Goal: Task Accomplishment & Management: Manage account settings

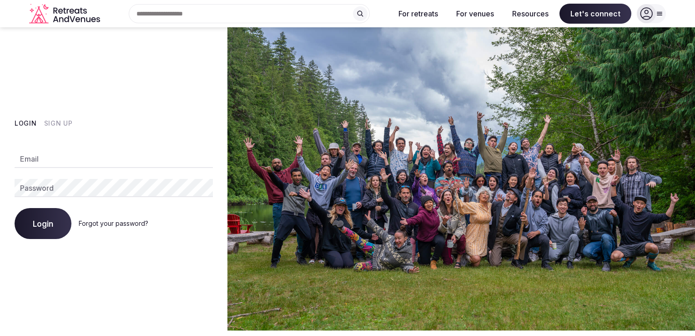
click at [60, 118] on div "Login Sign Up Email Password Login Forgot your password?" at bounding box center [113, 178] width 227 height 303
click at [58, 124] on button "Sign Up" at bounding box center [58, 123] width 29 height 9
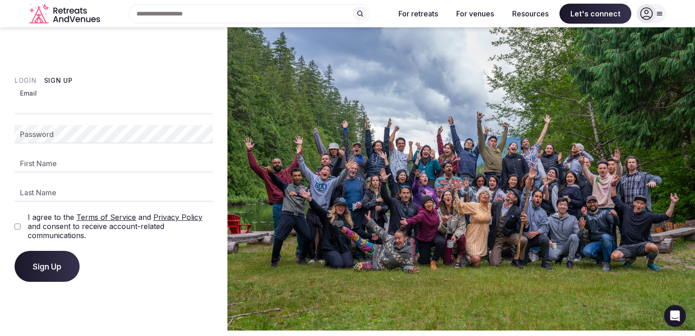
click at [90, 106] on input "Email" at bounding box center [114, 105] width 198 height 18
type input "**********"
type input "*****"
type input "*********"
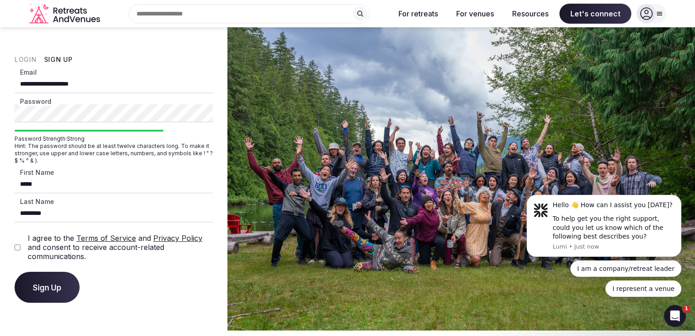
click at [47, 285] on span "Sign Up" at bounding box center [47, 286] width 29 height 9
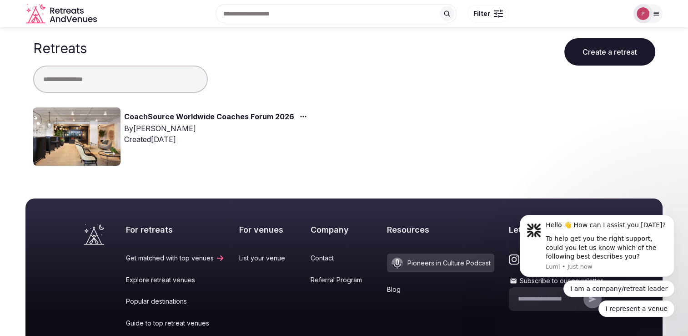
click at [241, 116] on link "CoachSource Worldwide Coaches Forum 2026" at bounding box center [209, 117] width 170 height 12
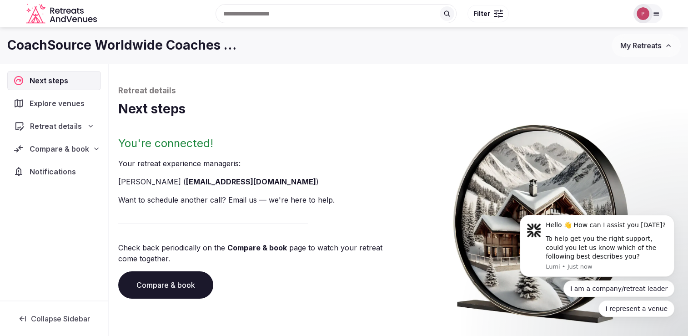
click at [87, 128] on div "Retreat details" at bounding box center [54, 126] width 80 height 11
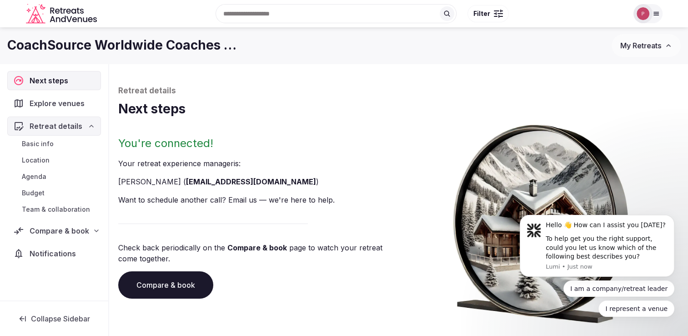
click at [55, 138] on link "Basic info" at bounding box center [54, 143] width 94 height 13
click at [51, 142] on span "Basic info" at bounding box center [38, 143] width 32 height 9
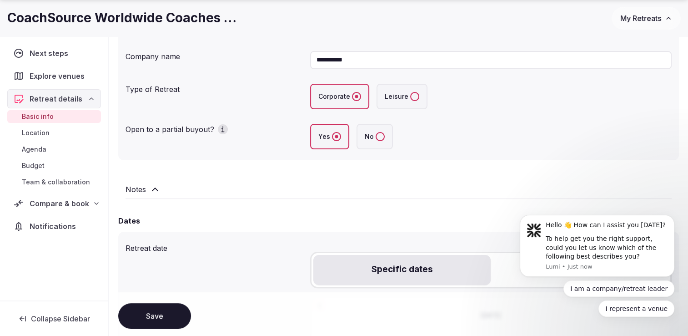
scroll to position [162, 0]
click at [44, 136] on span "Location" at bounding box center [36, 132] width 28 height 9
click at [42, 133] on span "Location" at bounding box center [36, 132] width 28 height 9
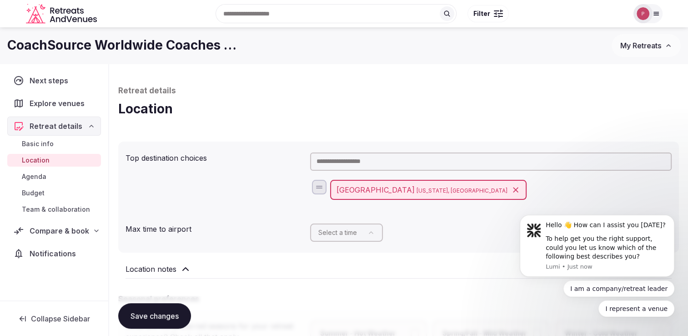
scroll to position [45, 0]
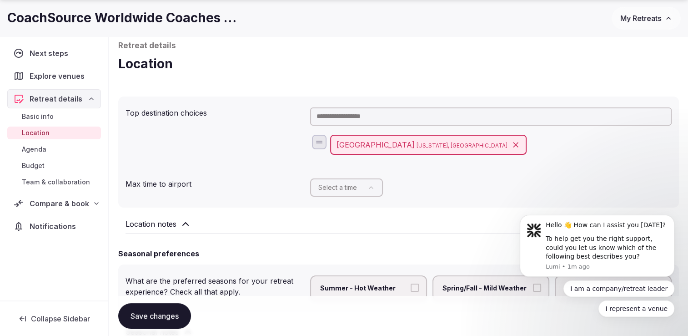
click at [651, 21] on span "My Retreats" at bounding box center [640, 18] width 41 height 9
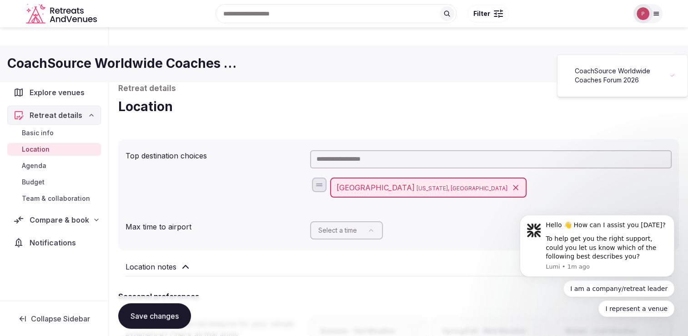
scroll to position [0, 0]
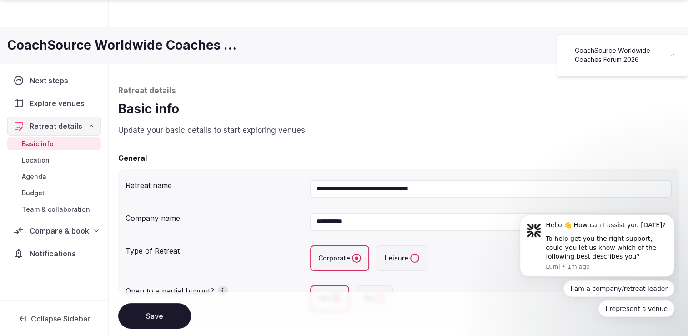
scroll to position [162, 0]
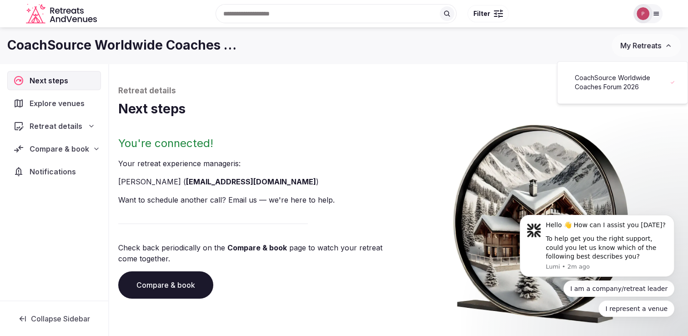
click at [648, 15] on img at bounding box center [643, 13] width 13 height 13
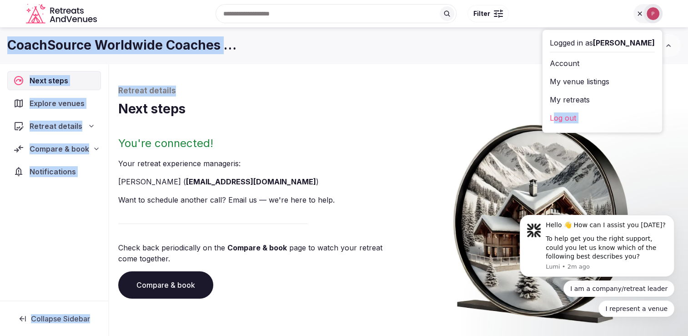
drag, startPoint x: 607, startPoint y: 116, endPoint x: 591, endPoint y: 118, distance: 15.5
click at [591, 118] on body "Search Popular Destinations [GEOGRAPHIC_DATA], [GEOGRAPHIC_DATA] [GEOGRAPHIC_DA…" at bounding box center [344, 179] width 688 height 359
click at [591, 118] on link "Log out" at bounding box center [602, 118] width 105 height 15
